Goal: Task Accomplishment & Management: Complete application form

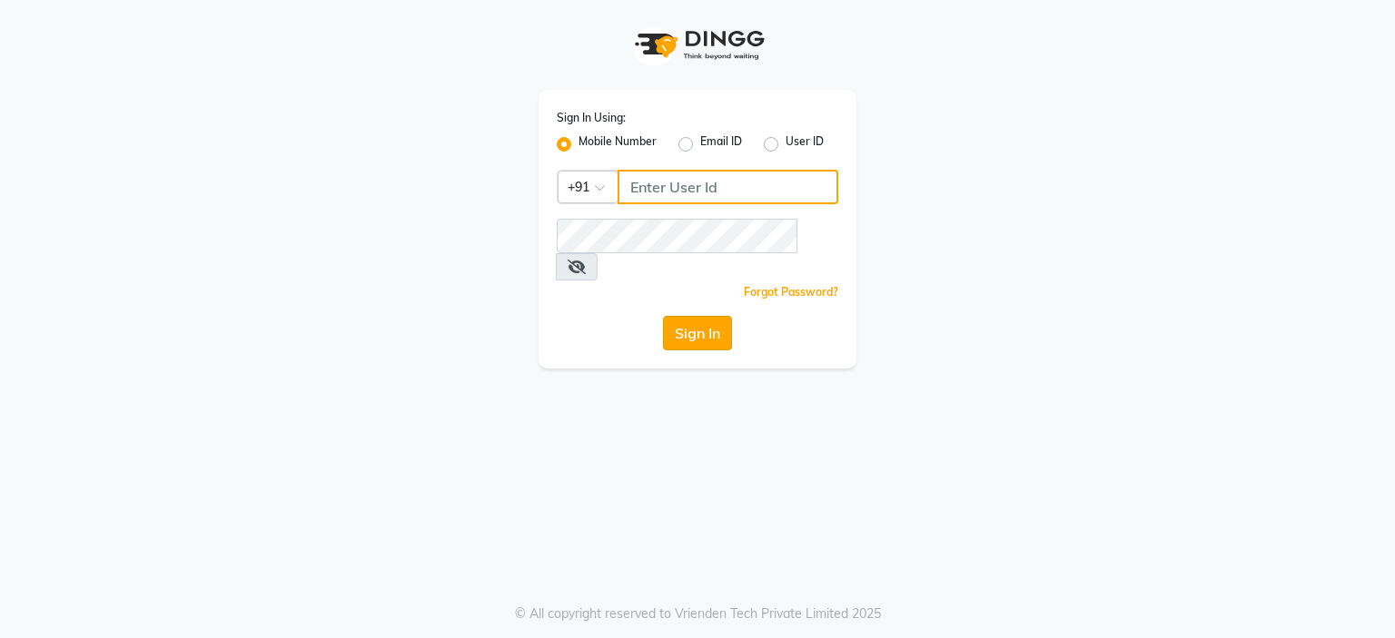
type input "9766533306"
click at [715, 316] on button "Sign In" at bounding box center [697, 333] width 69 height 35
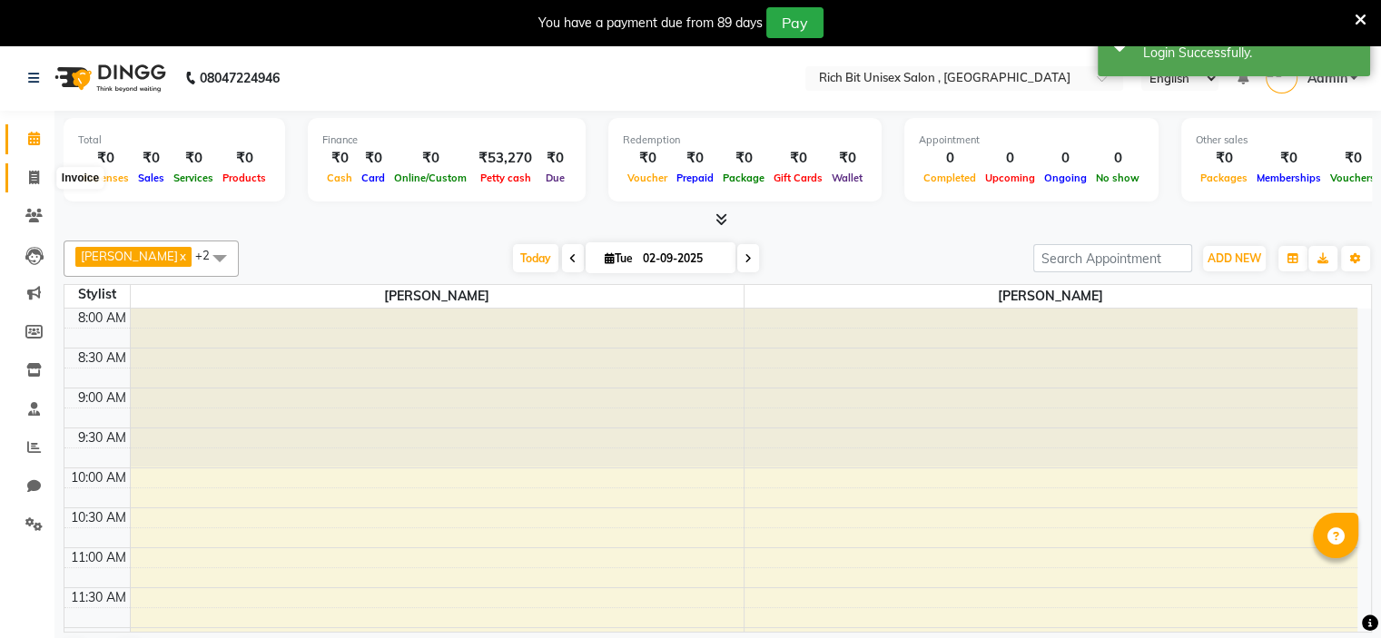
click at [36, 180] on icon at bounding box center [34, 178] width 10 height 14
select select "service"
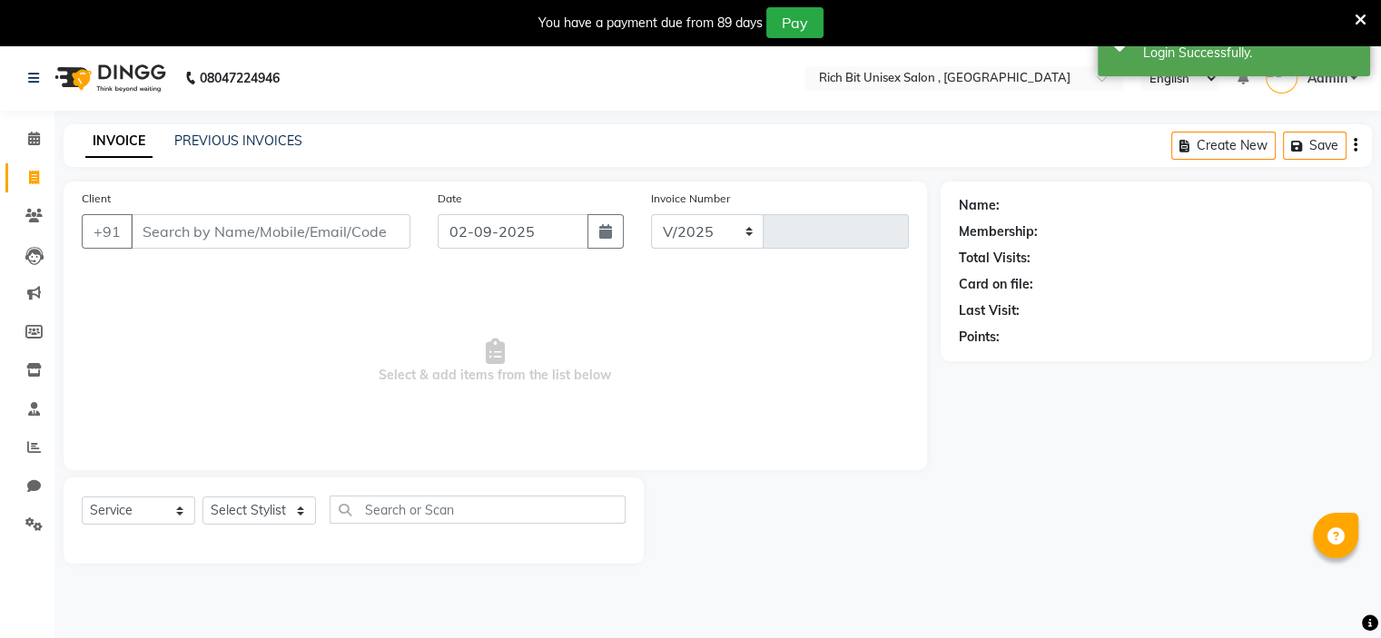
select select "7834"
type input "0884"
drag, startPoint x: 187, startPoint y: 226, endPoint x: 200, endPoint y: 228, distance: 12.8
click at [199, 228] on input "Client" at bounding box center [271, 231] width 280 height 35
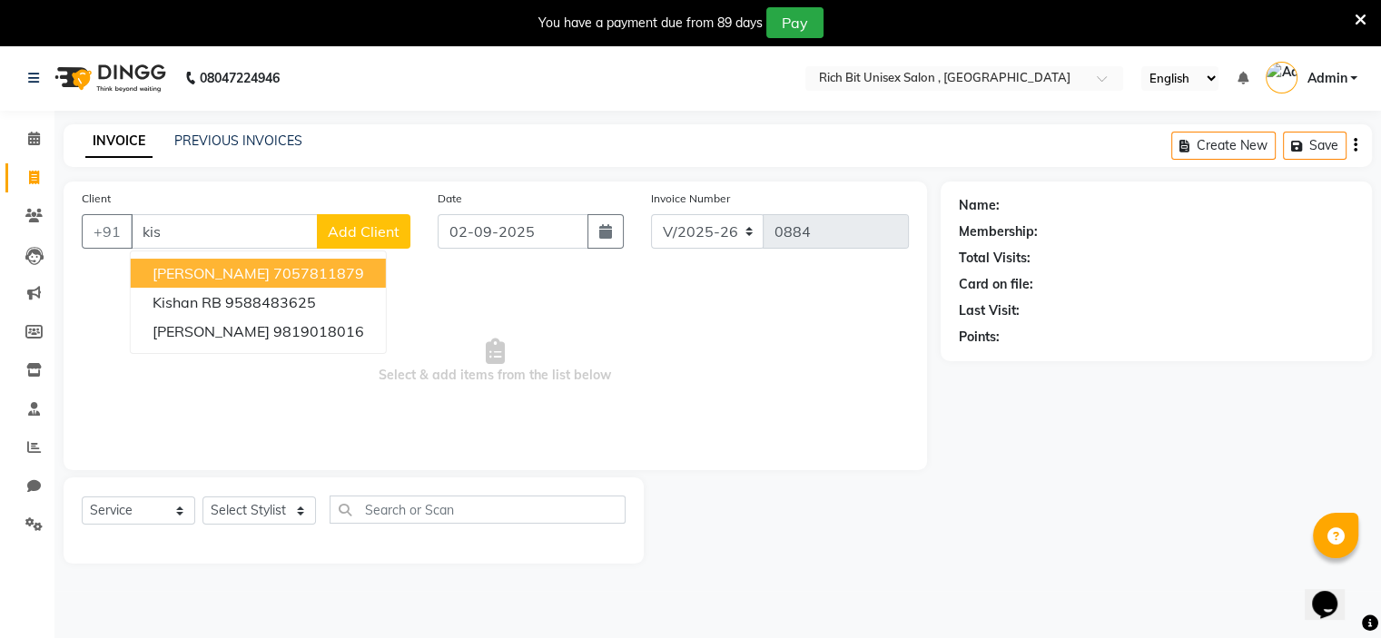
click at [288, 262] on button "[PERSON_NAME] 7057811879" at bounding box center [258, 273] width 255 height 29
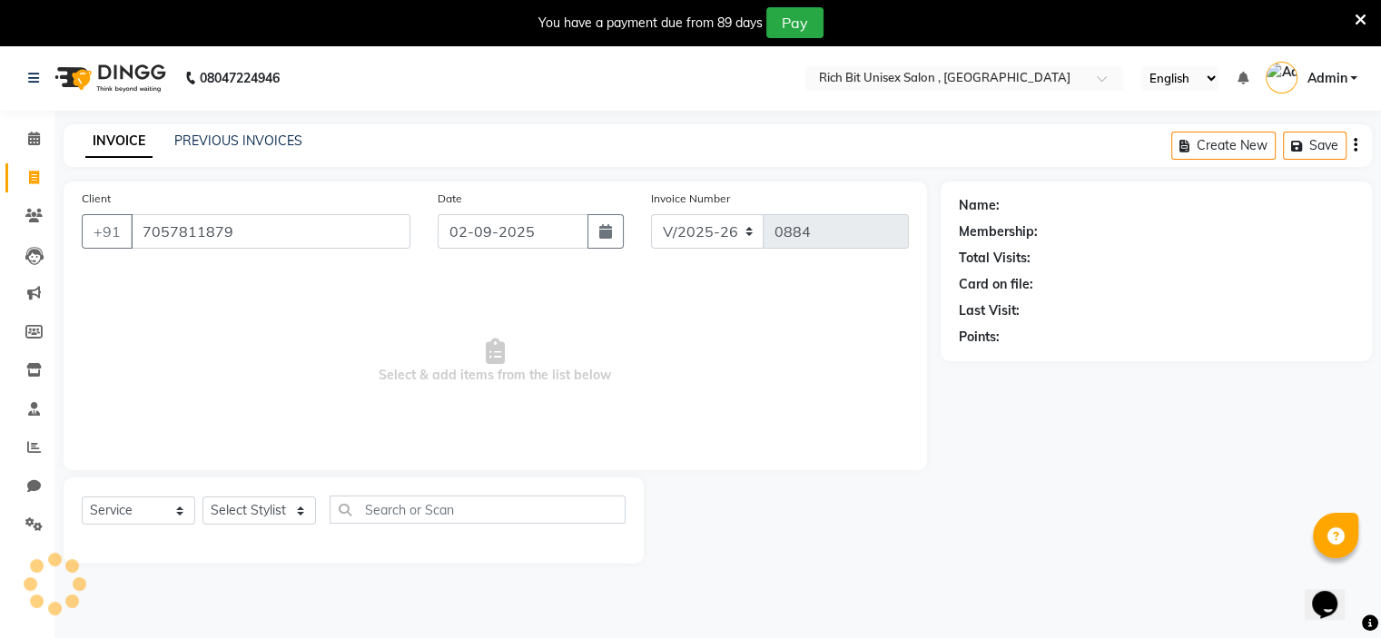
type input "7057811879"
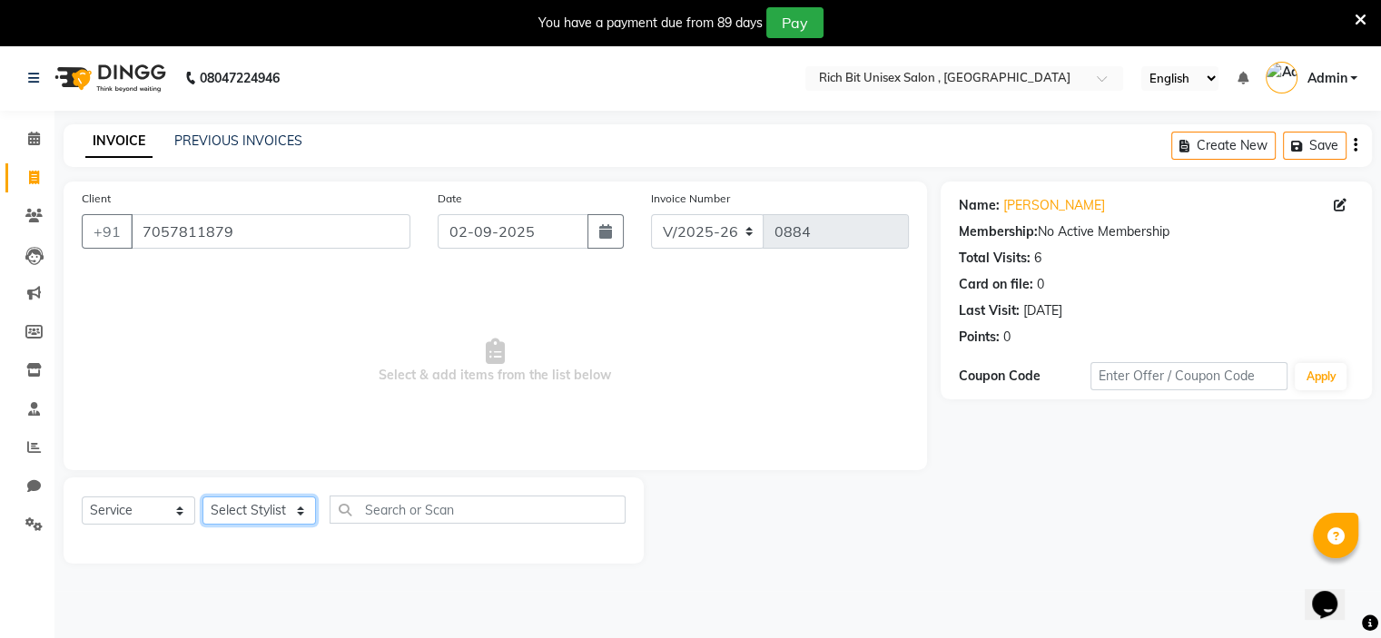
click at [288, 516] on select "Select Stylist [PERSON_NAME] [PERSON_NAME]" at bounding box center [260, 511] width 114 height 28
select select "70823"
click at [203, 498] on select "Select Stylist [PERSON_NAME] [PERSON_NAME]" at bounding box center [260, 511] width 114 height 28
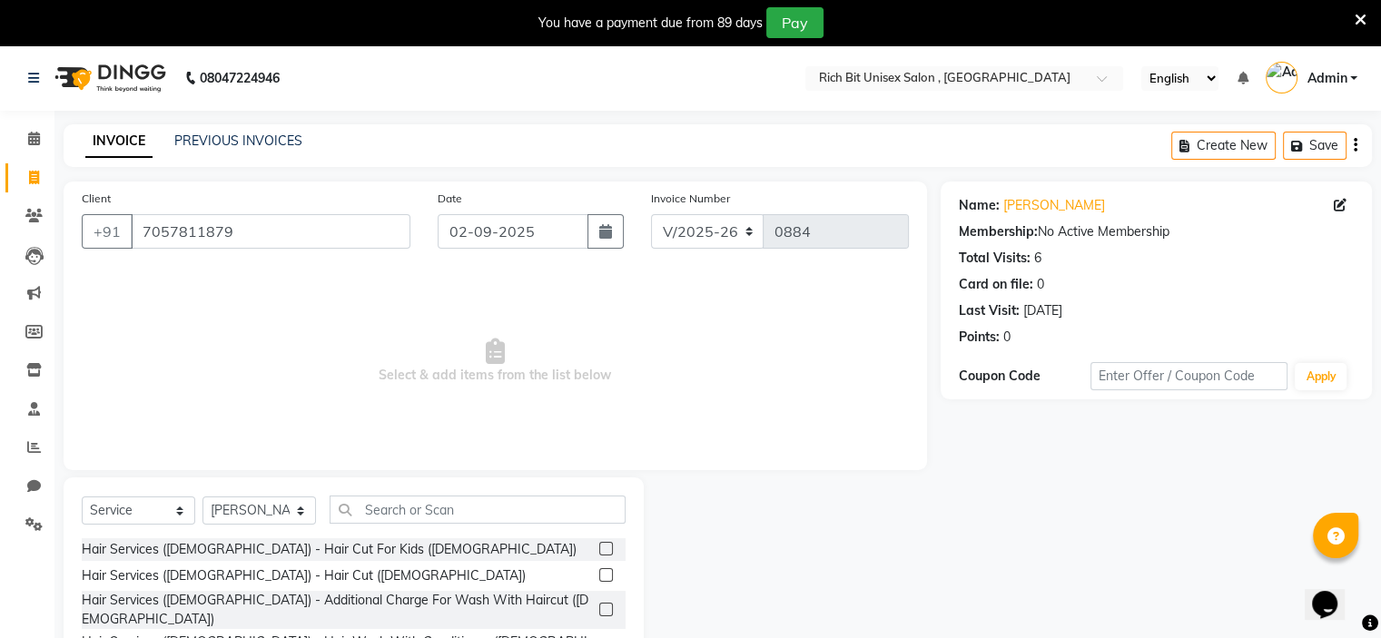
click at [599, 552] on label at bounding box center [606, 549] width 14 height 14
click at [599, 552] on input "checkbox" at bounding box center [605, 550] width 12 height 12
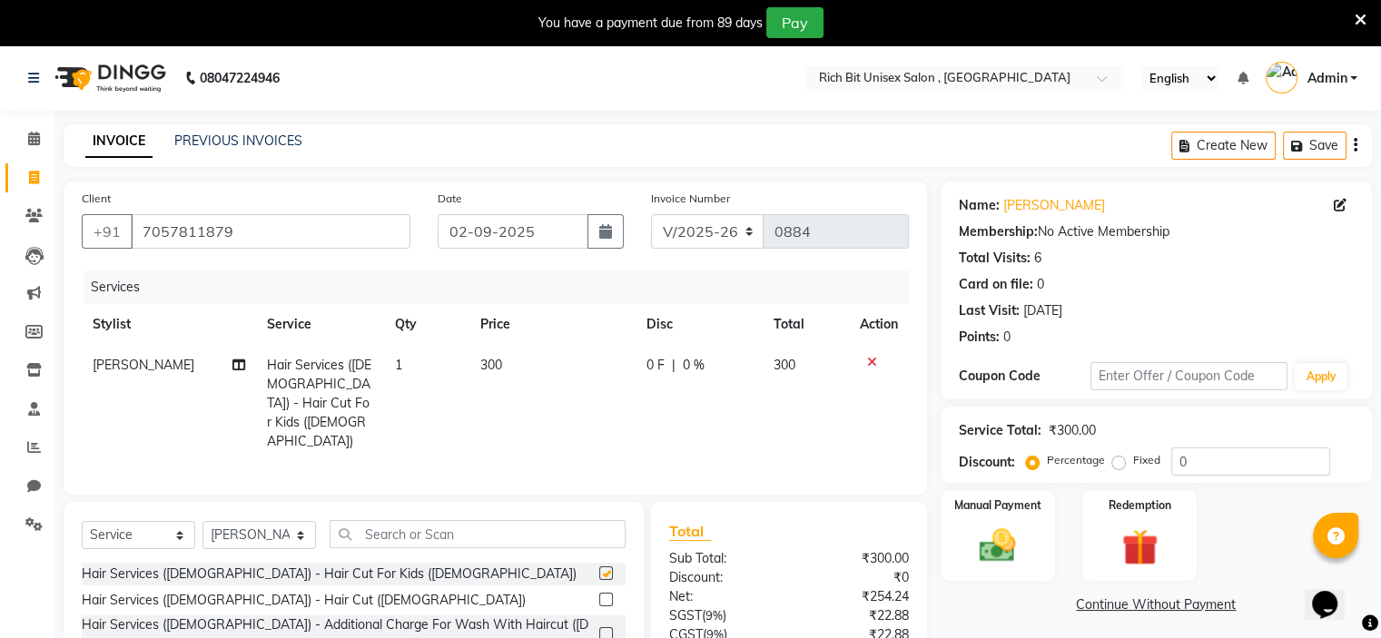
checkbox input "false"
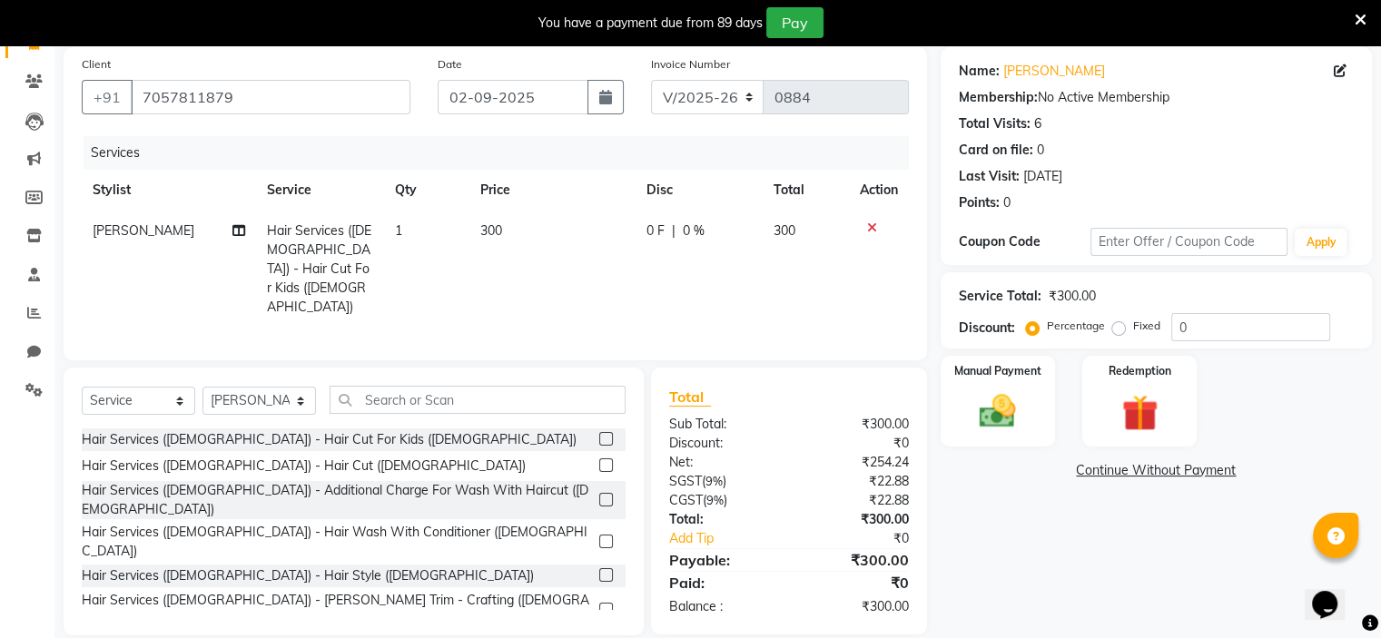
click at [599, 603] on label at bounding box center [606, 610] width 14 height 14
click at [599, 605] on input "checkbox" at bounding box center [605, 611] width 12 height 12
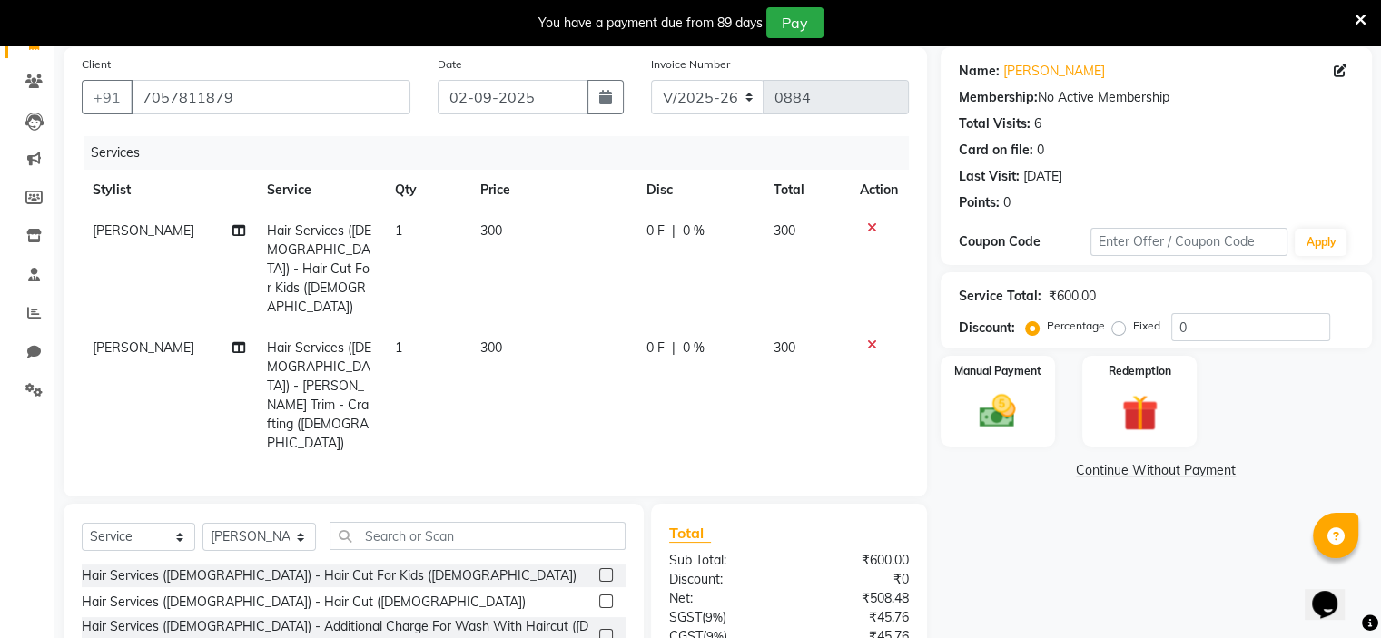
checkbox input "false"
click at [667, 237] on div "0 F | 0 %" at bounding box center [699, 231] width 105 height 19
select select "70823"
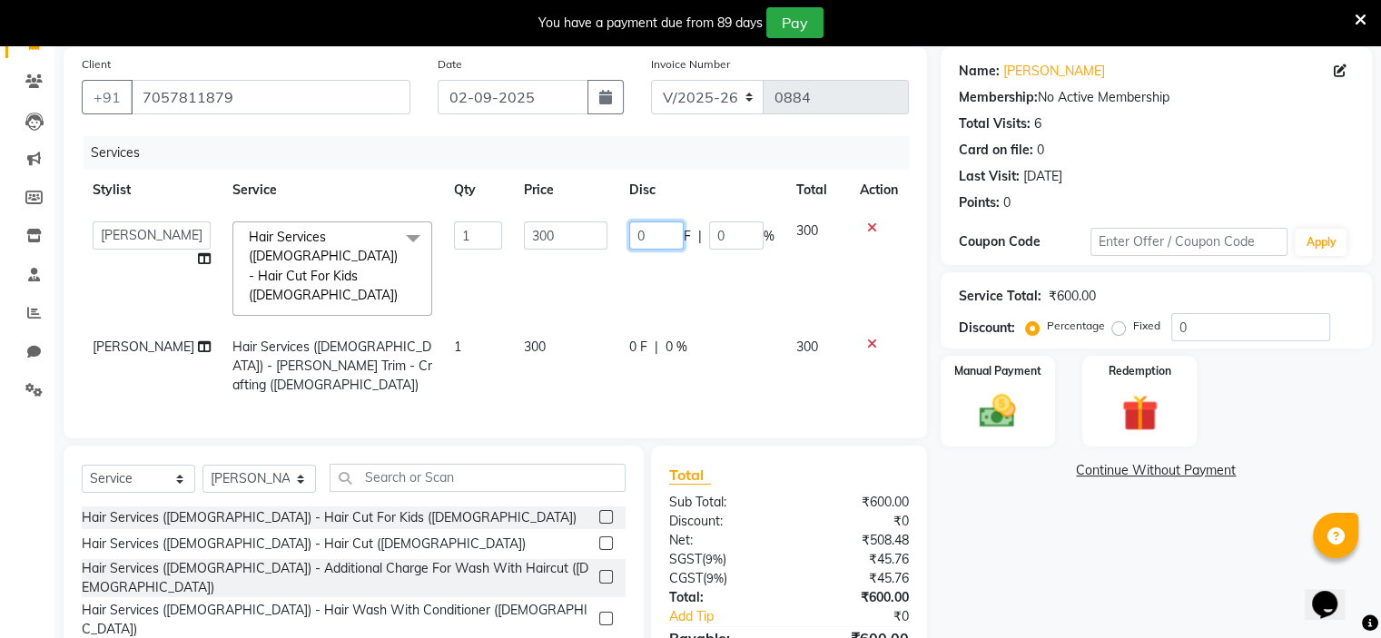
click at [665, 230] on input "0" at bounding box center [656, 236] width 54 height 28
type input "0100"
click at [661, 327] on td "0 F | 0 %" at bounding box center [701, 366] width 167 height 79
select select "70823"
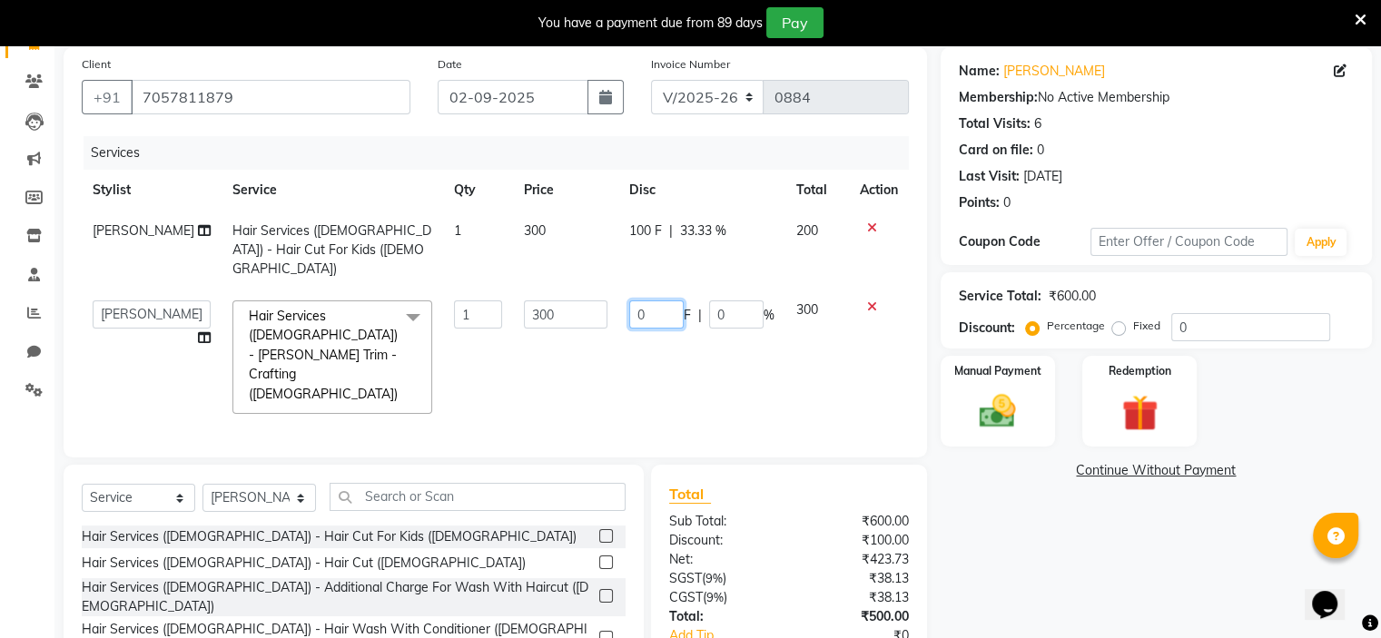
click at [638, 301] on input "0" at bounding box center [656, 315] width 54 height 28
type input "0100"
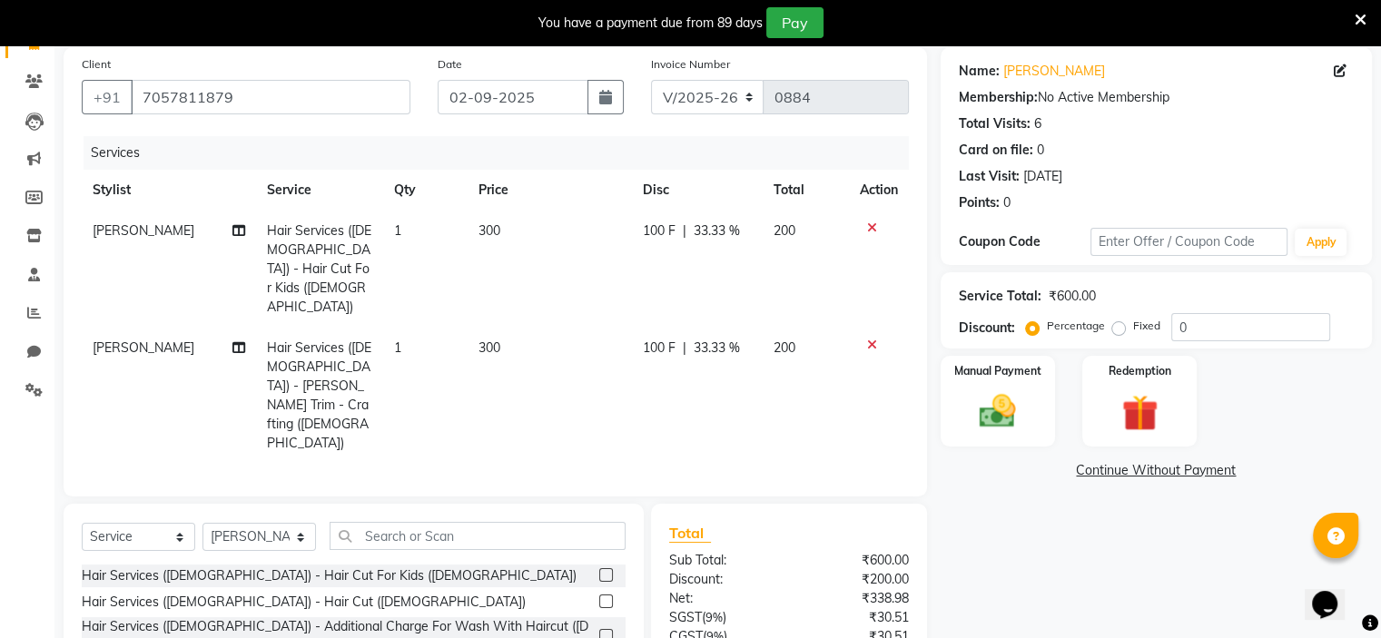
click at [678, 328] on td "100 F | 33.33 %" at bounding box center [697, 396] width 131 height 136
select select "70823"
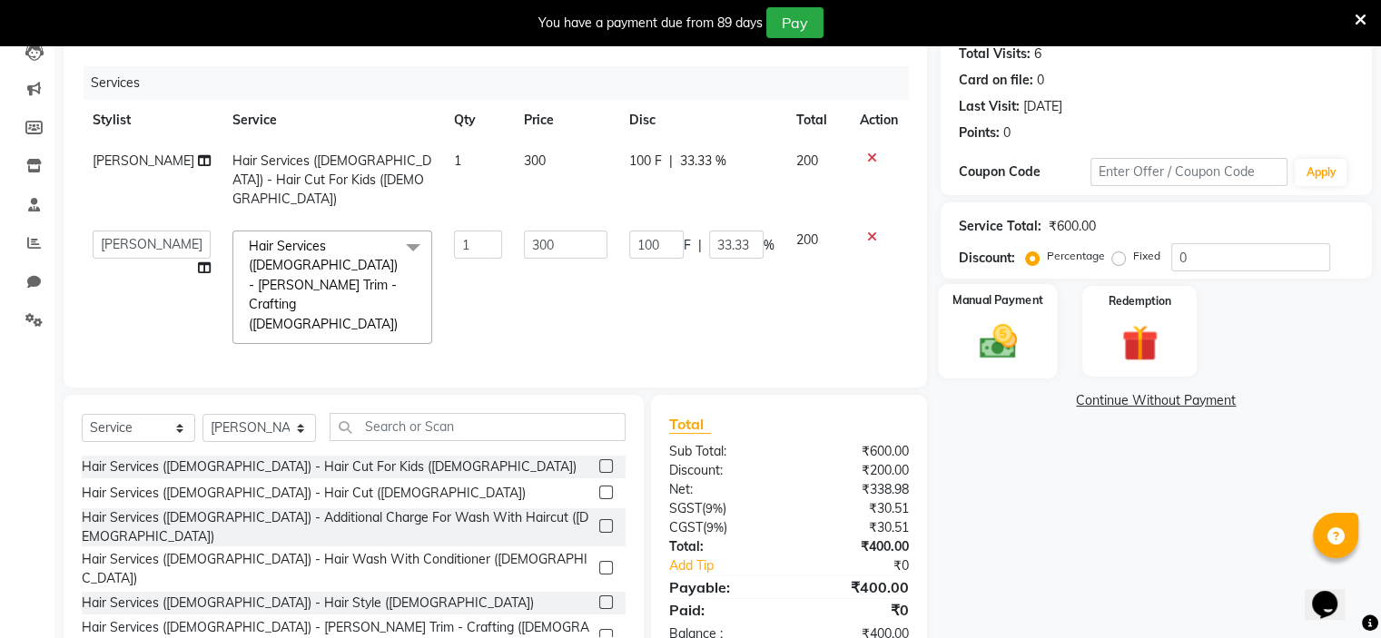
scroll to position [212, 0]
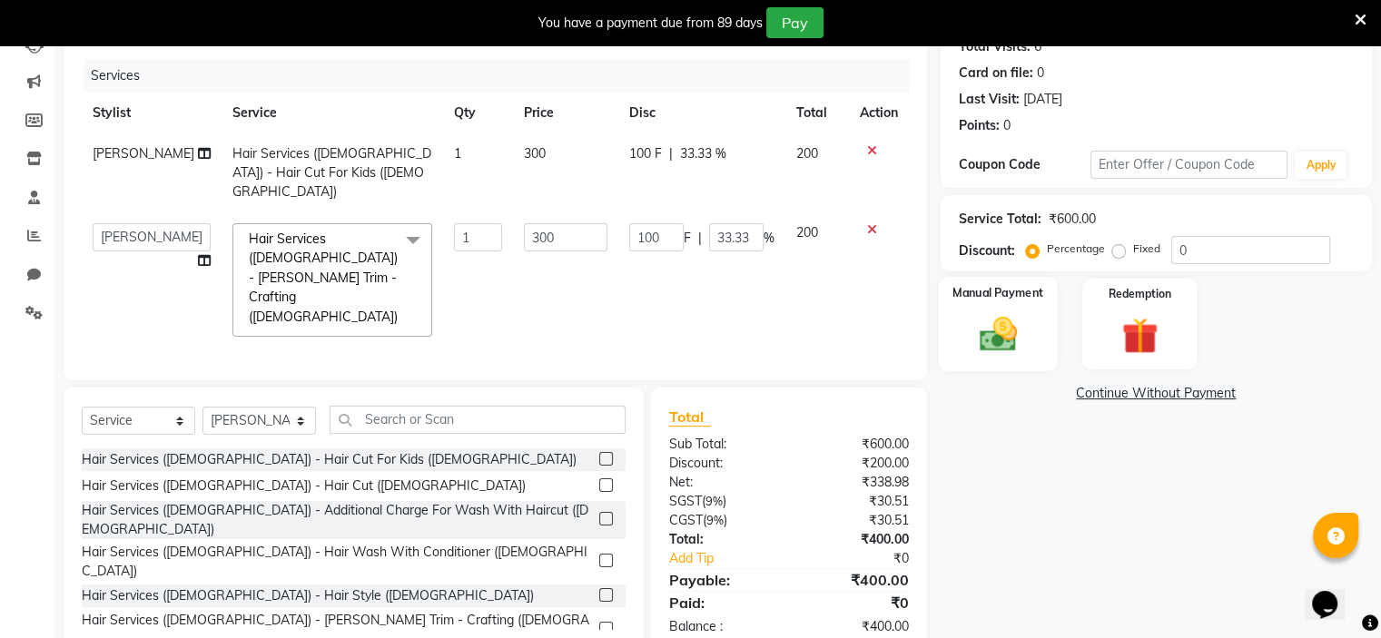
click at [980, 317] on img at bounding box center [997, 335] width 61 height 44
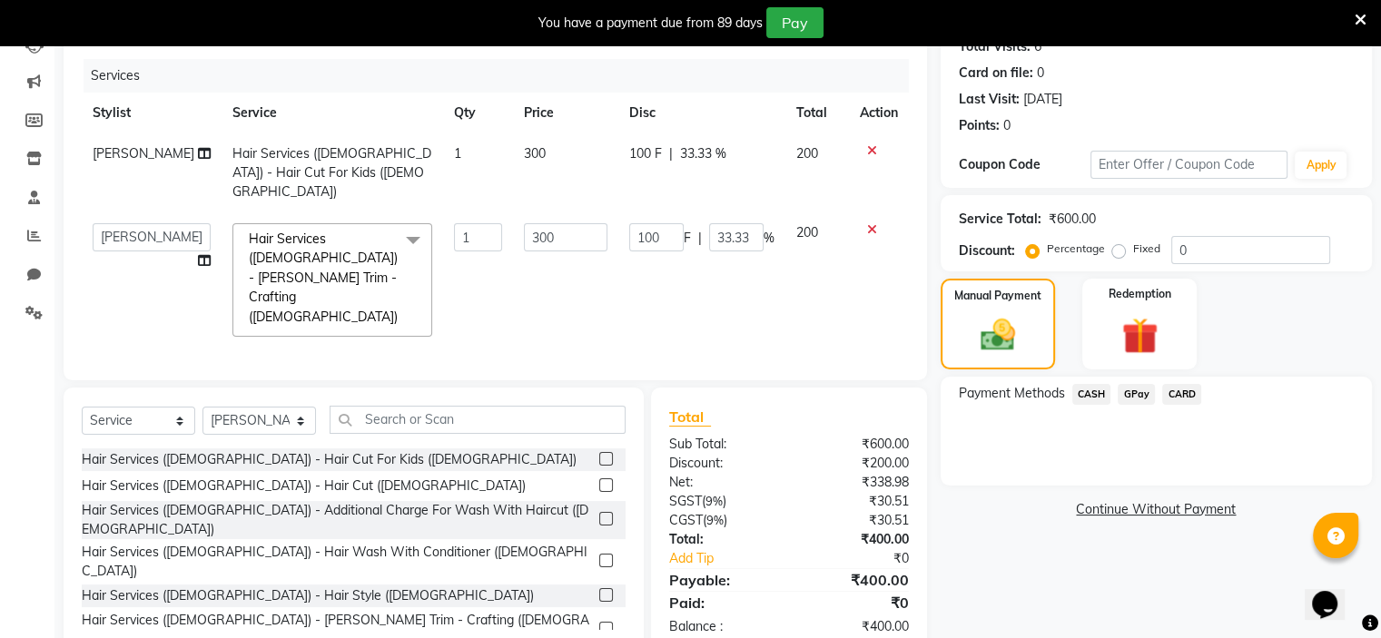
click at [1141, 395] on span "GPay" at bounding box center [1136, 394] width 37 height 21
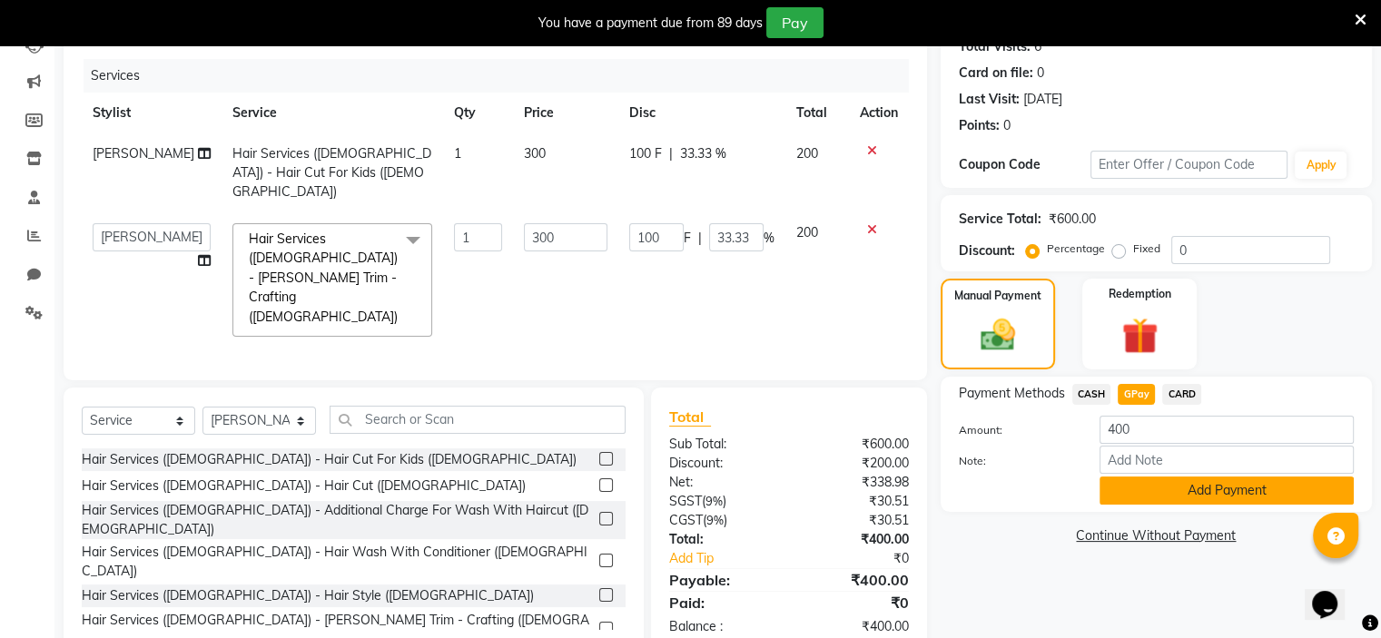
click at [1152, 496] on button "Add Payment" at bounding box center [1227, 491] width 254 height 28
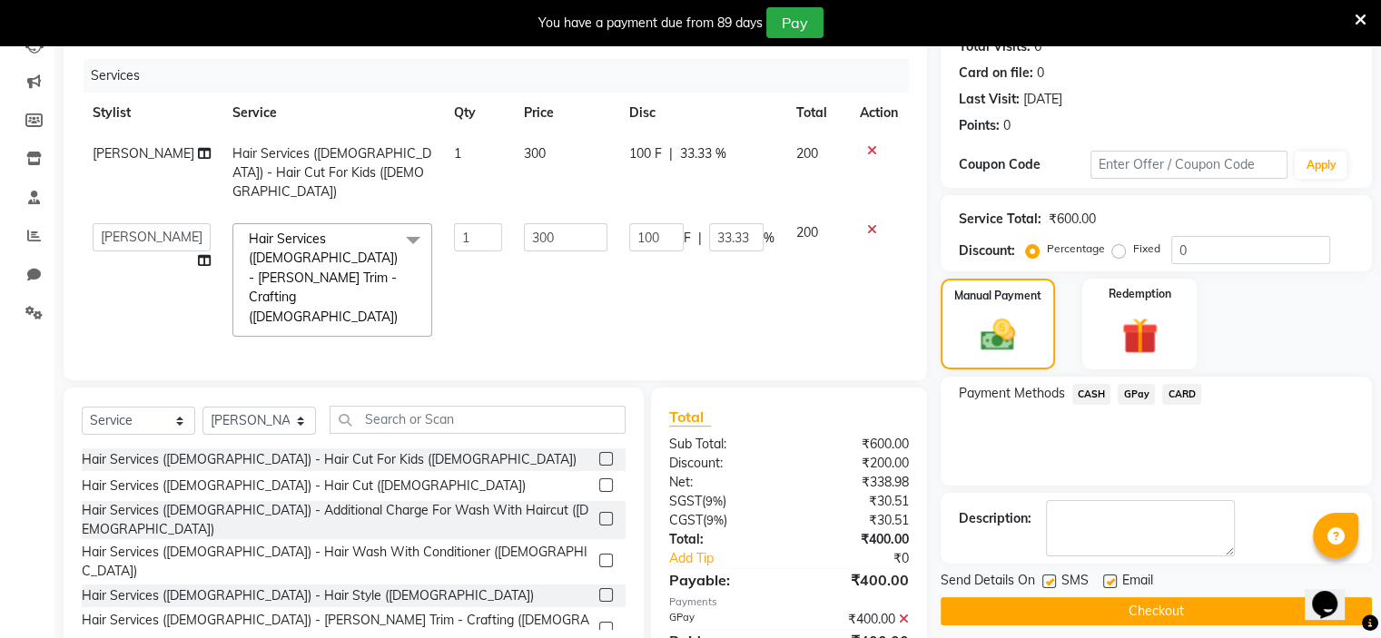
scroll to position [249, 0]
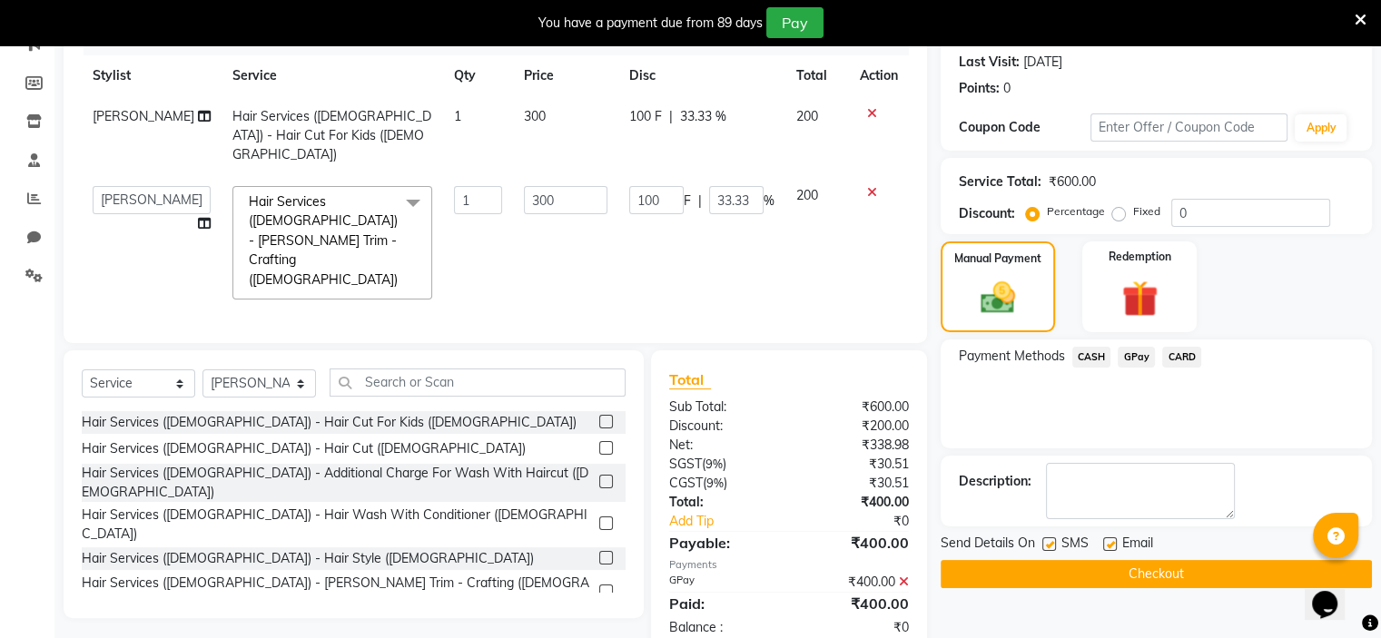
click at [1151, 575] on button "Checkout" at bounding box center [1156, 574] width 431 height 28
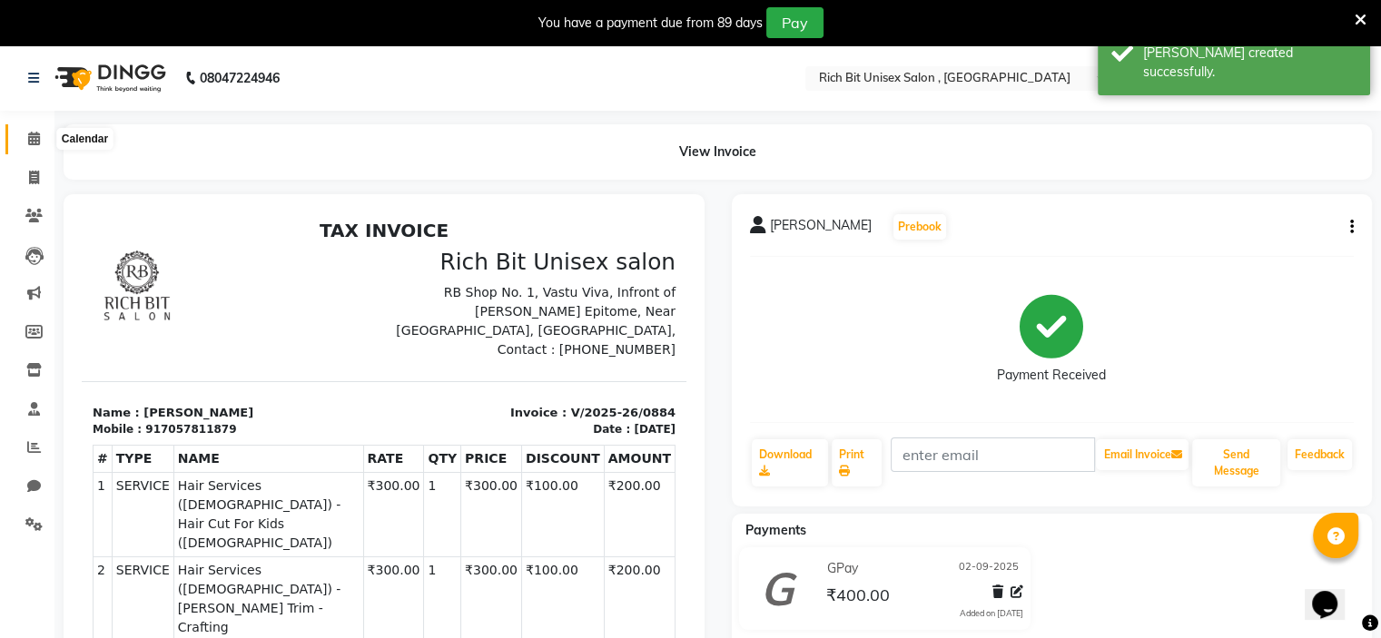
click at [21, 141] on span at bounding box center [34, 139] width 32 height 21
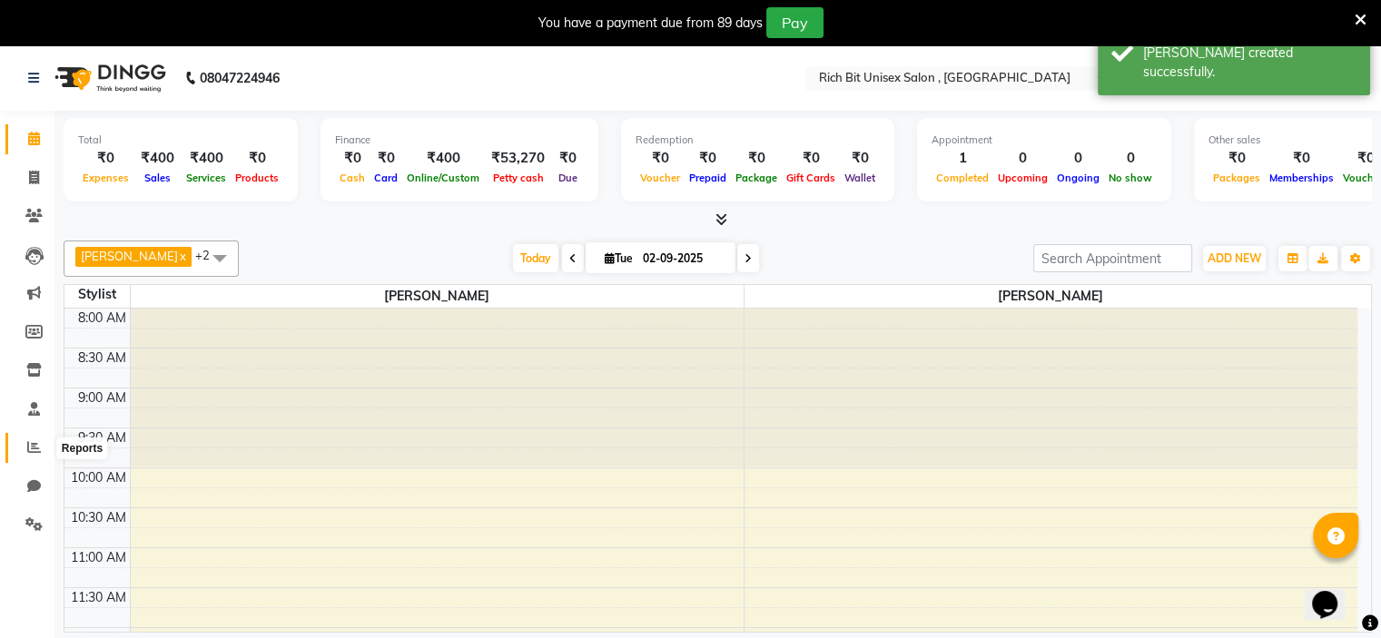
click at [33, 440] on icon at bounding box center [34, 447] width 14 height 14
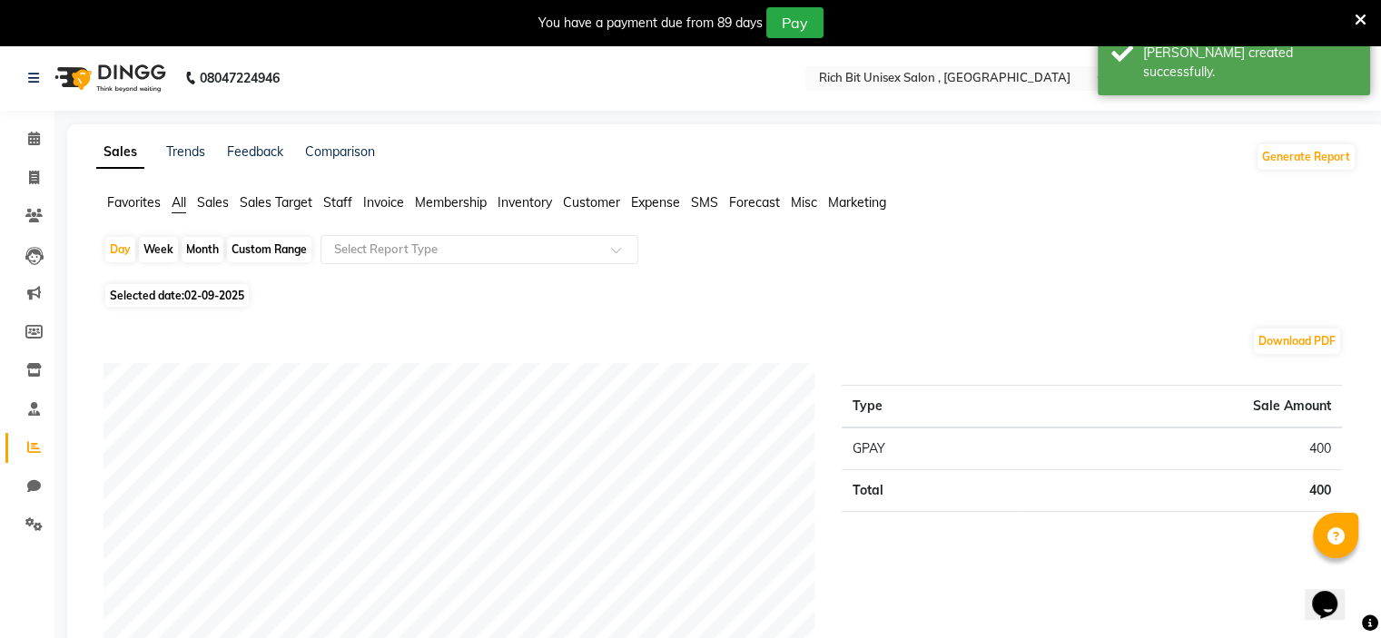
click at [209, 253] on div "Month" at bounding box center [203, 249] width 42 height 25
select select "9"
select select "2025"
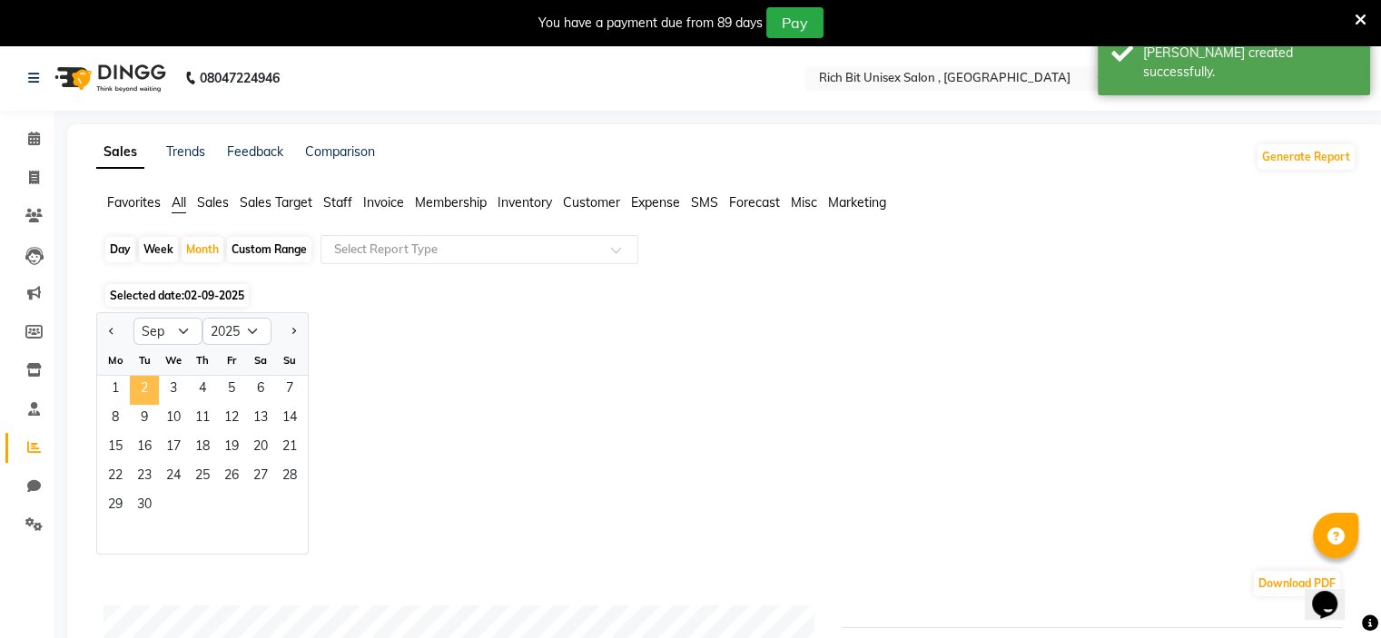
click at [146, 382] on span "2" at bounding box center [144, 390] width 29 height 29
